Goal: Transaction & Acquisition: Purchase product/service

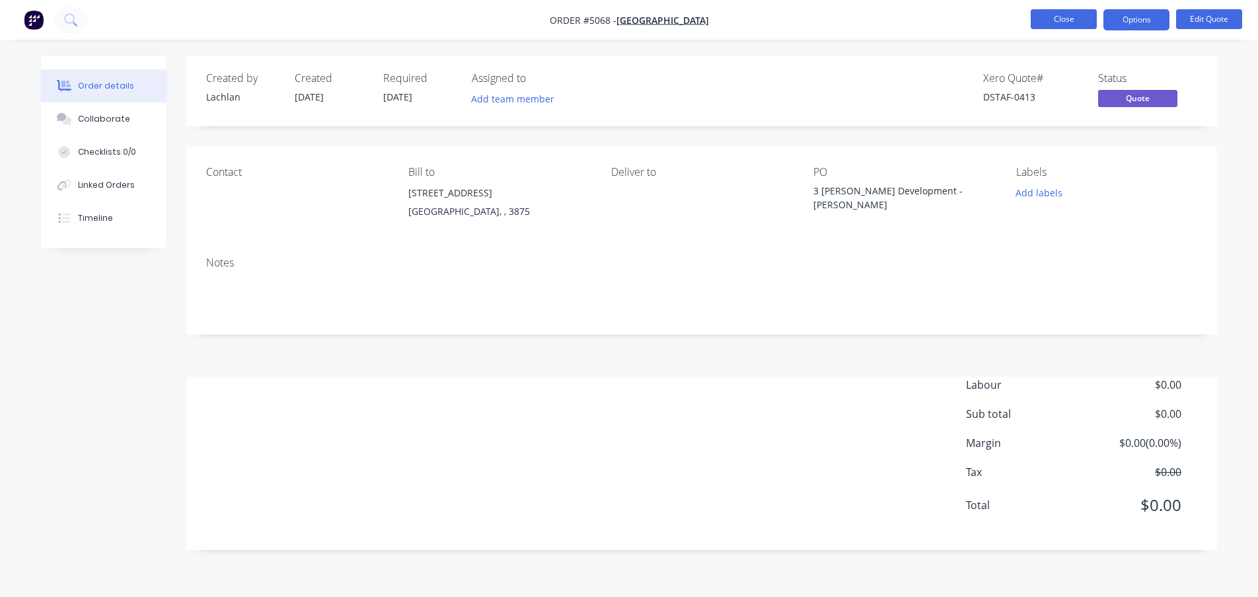
click at [1060, 20] on button "Close" at bounding box center [1064, 19] width 66 height 20
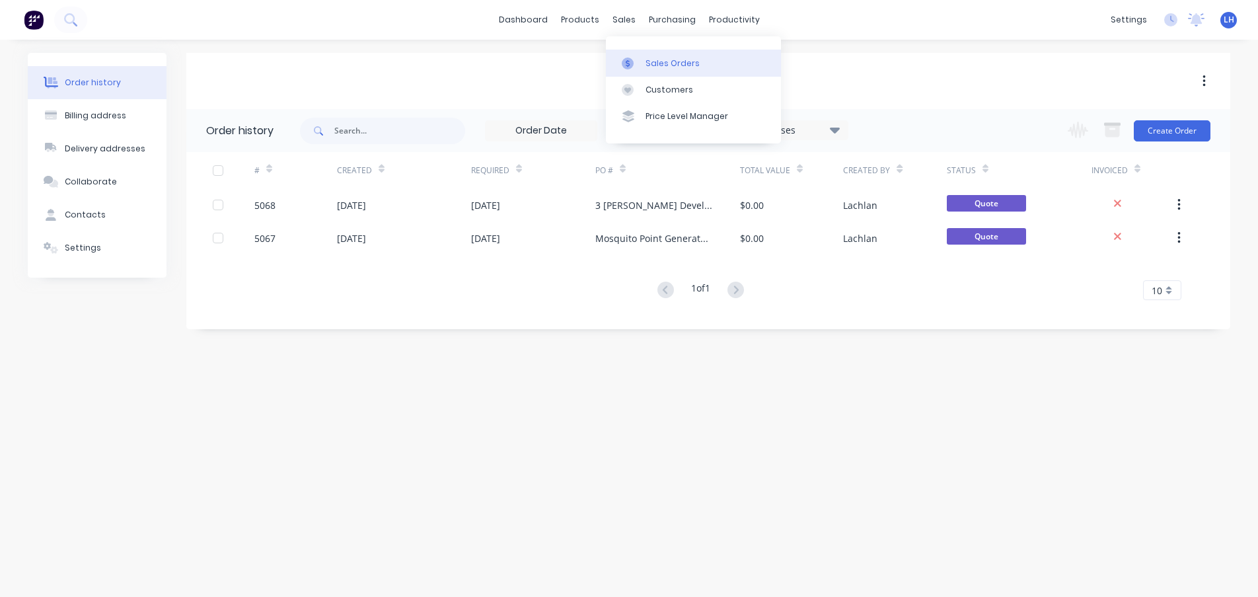
click at [649, 67] on div "Sales Orders" at bounding box center [673, 64] width 54 height 12
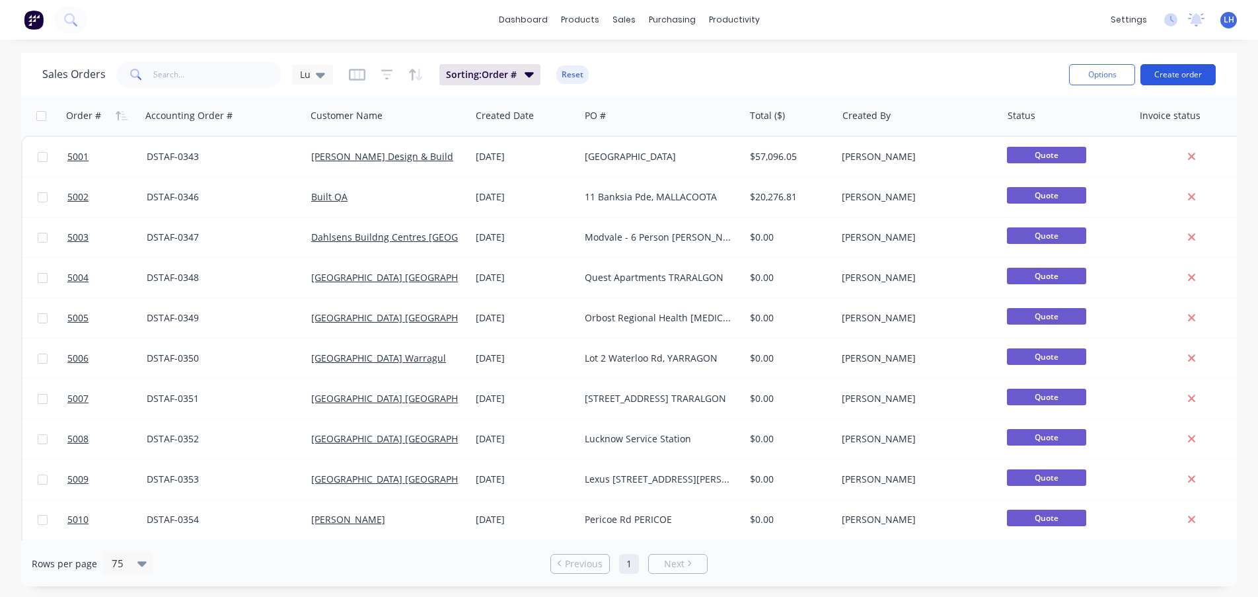
click at [1167, 73] on button "Create order" at bounding box center [1178, 74] width 75 height 21
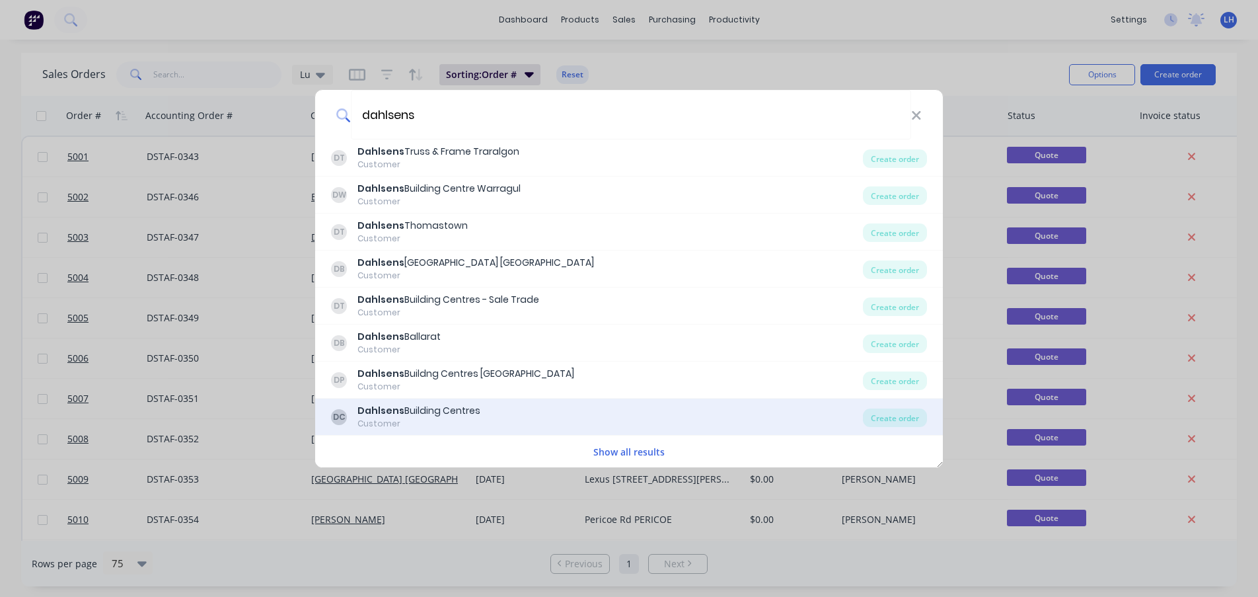
type input "dahlsens"
click at [442, 413] on div "[GEOGRAPHIC_DATA]" at bounding box center [419, 411] width 123 height 14
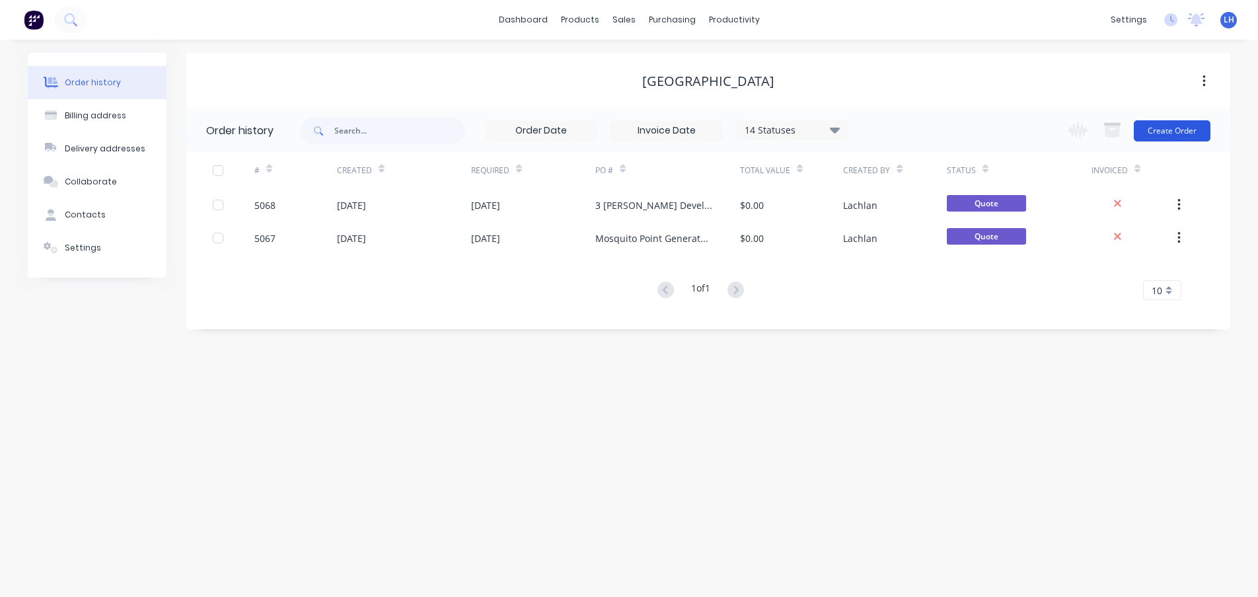
click at [1165, 126] on button "Create Order" at bounding box center [1172, 130] width 77 height 21
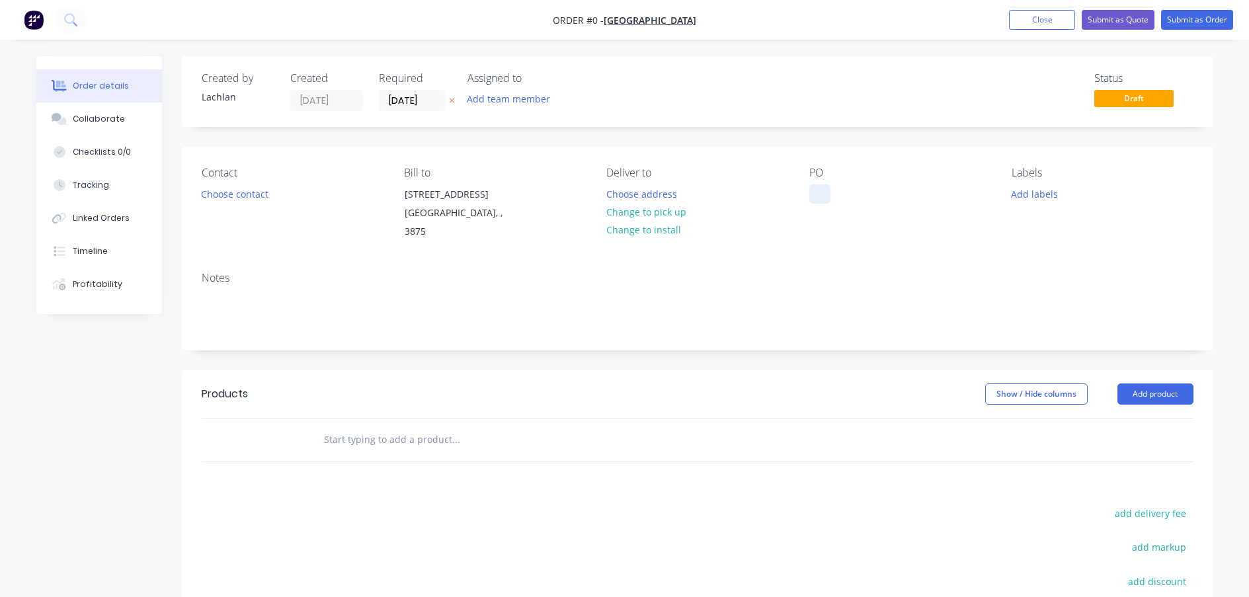
click at [816, 199] on div at bounding box center [819, 193] width 21 height 19
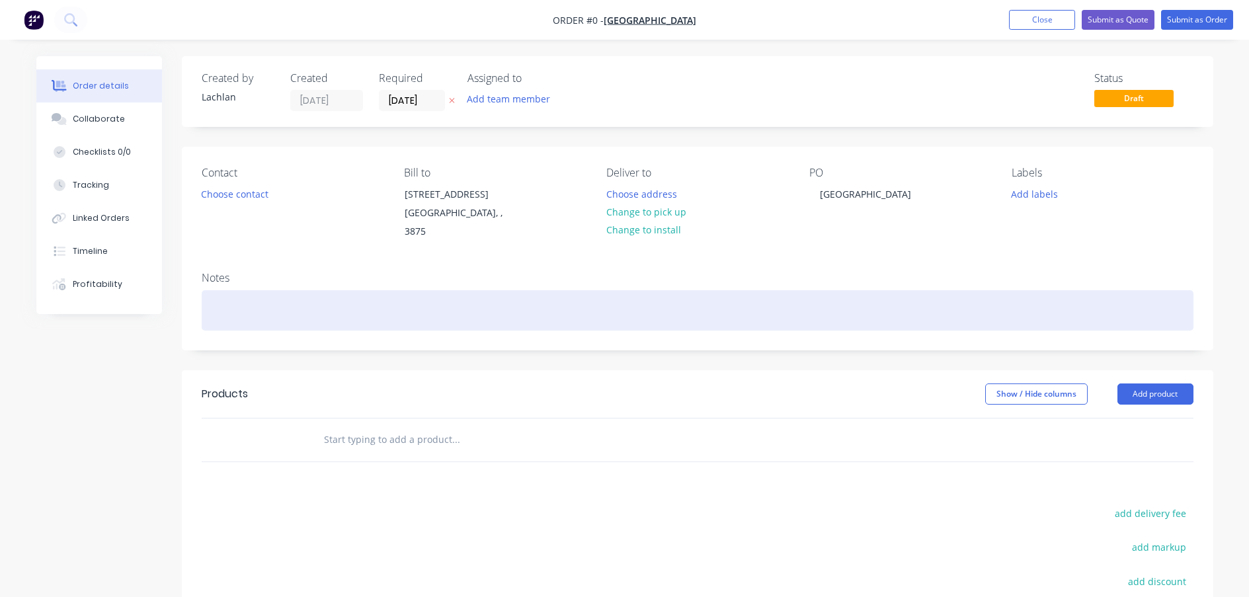
click at [849, 286] on div "Order details Collaborate Checklists 0/0 Tracking Linked Orders Timeline Profit…" at bounding box center [624, 427] width 1203 height 743
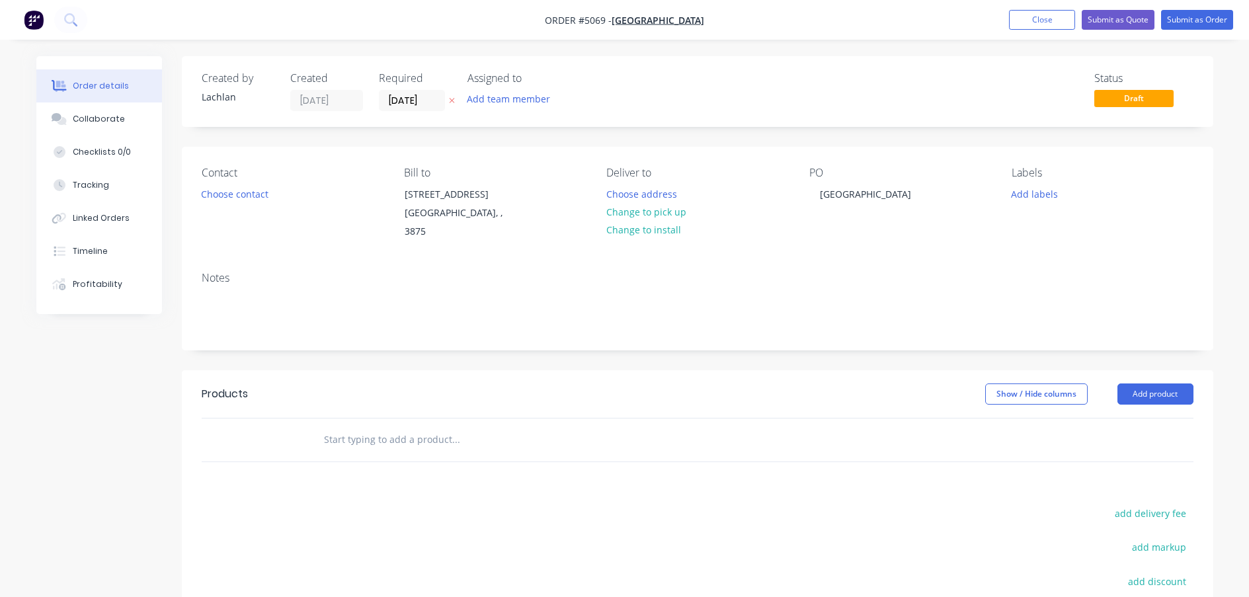
click at [871, 272] on div "Notes" at bounding box center [697, 278] width 991 height 13
click at [877, 261] on div "Notes" at bounding box center [697, 305] width 1031 height 89
click at [1119, 22] on button "Submit as Quote" at bounding box center [1117, 20] width 73 height 20
